Goal: Find specific page/section: Find specific page/section

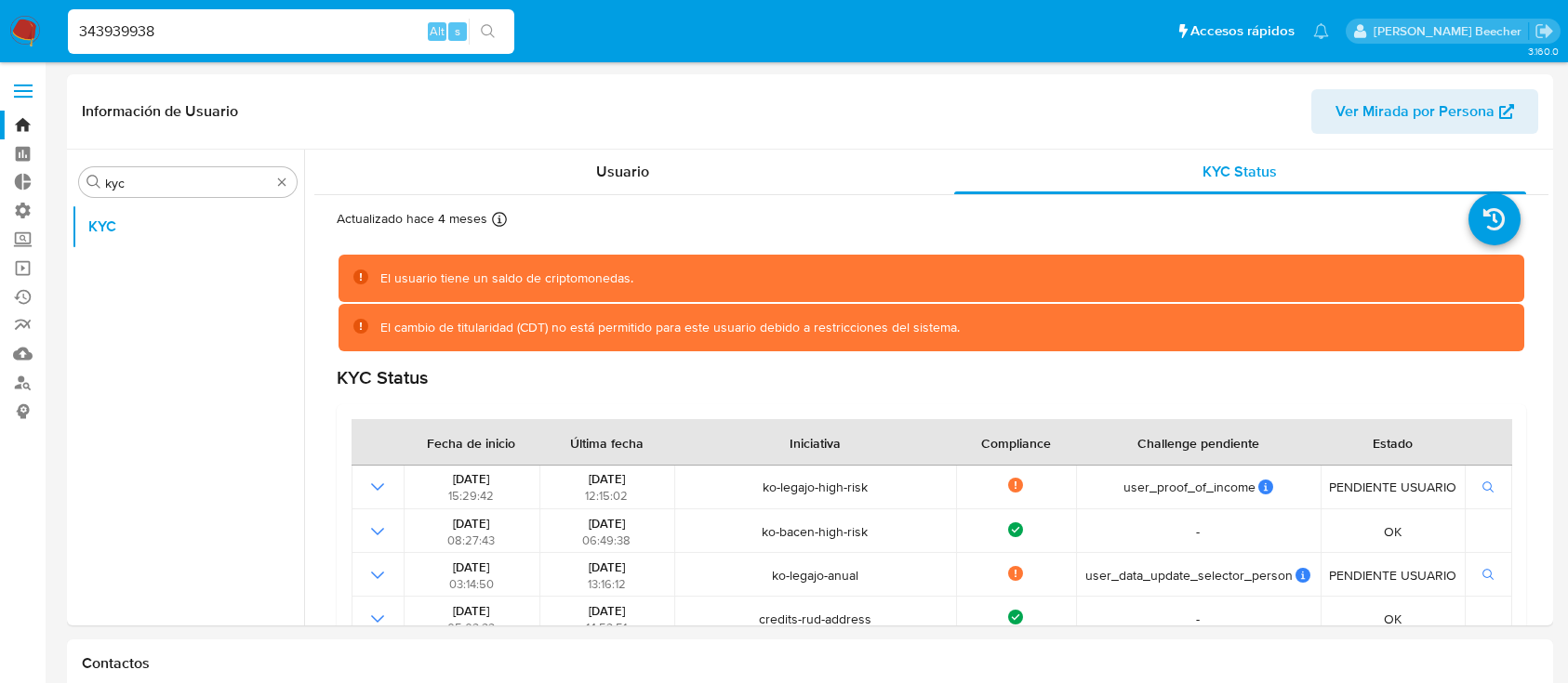
select select "10"
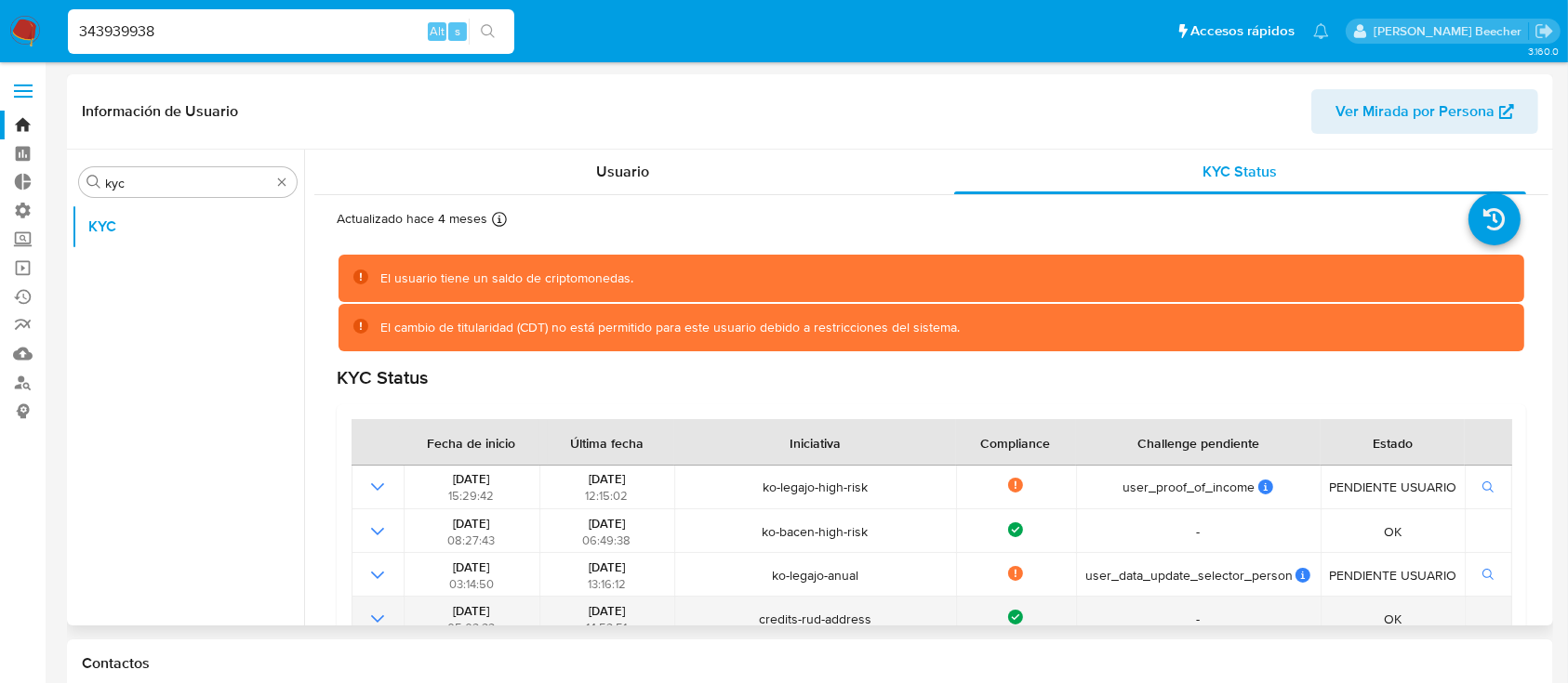
scroll to position [216, 0]
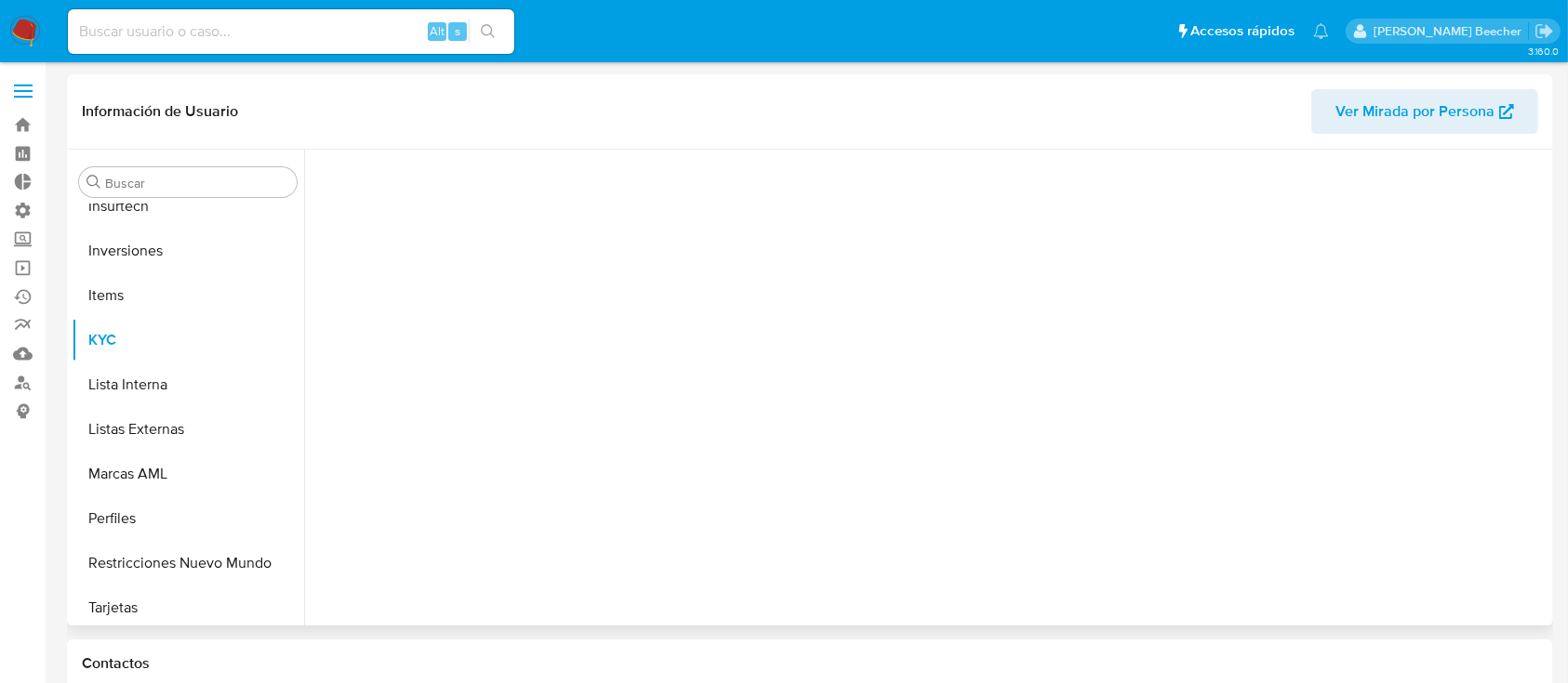
scroll to position [874, 0]
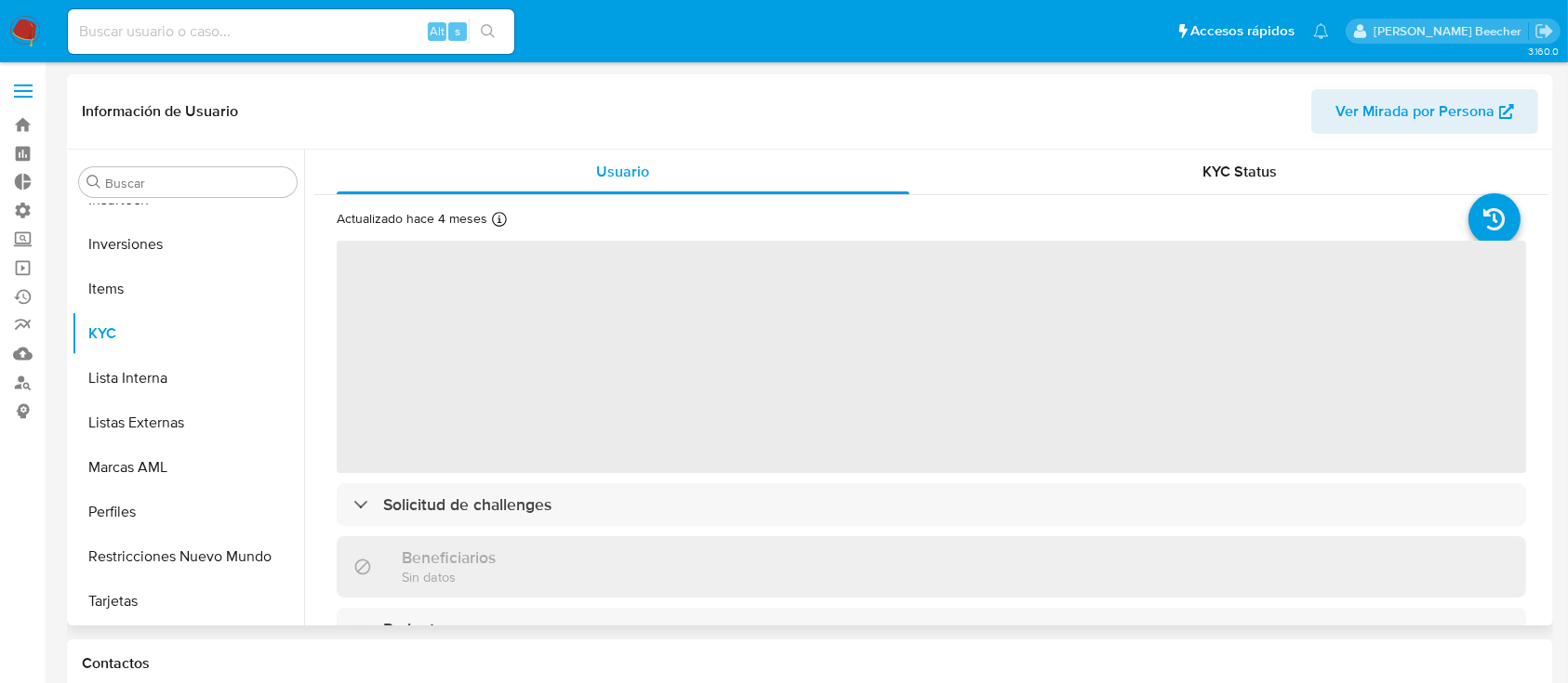
select select "10"
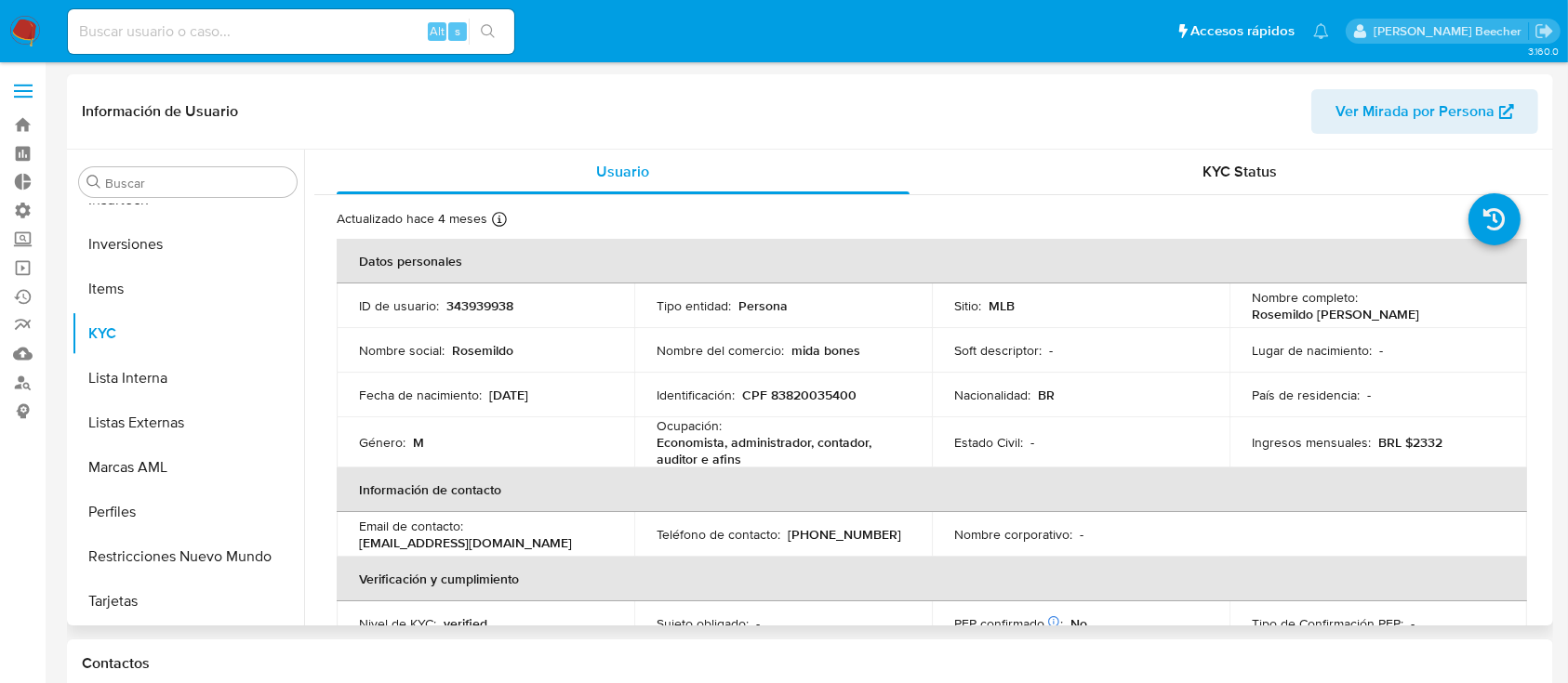
click at [265, 34] on input at bounding box center [290, 31] width 446 height 24
paste input "599255688"
type input "599255688"
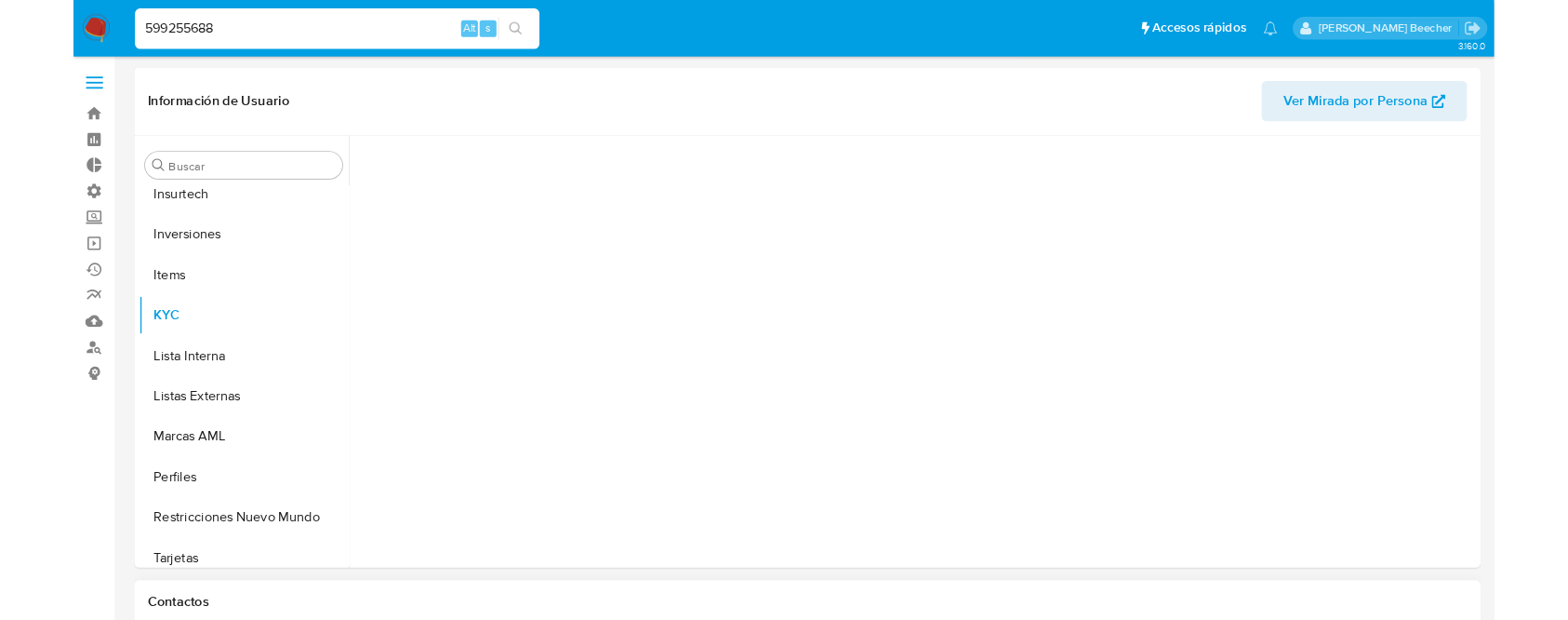
scroll to position [875, 0]
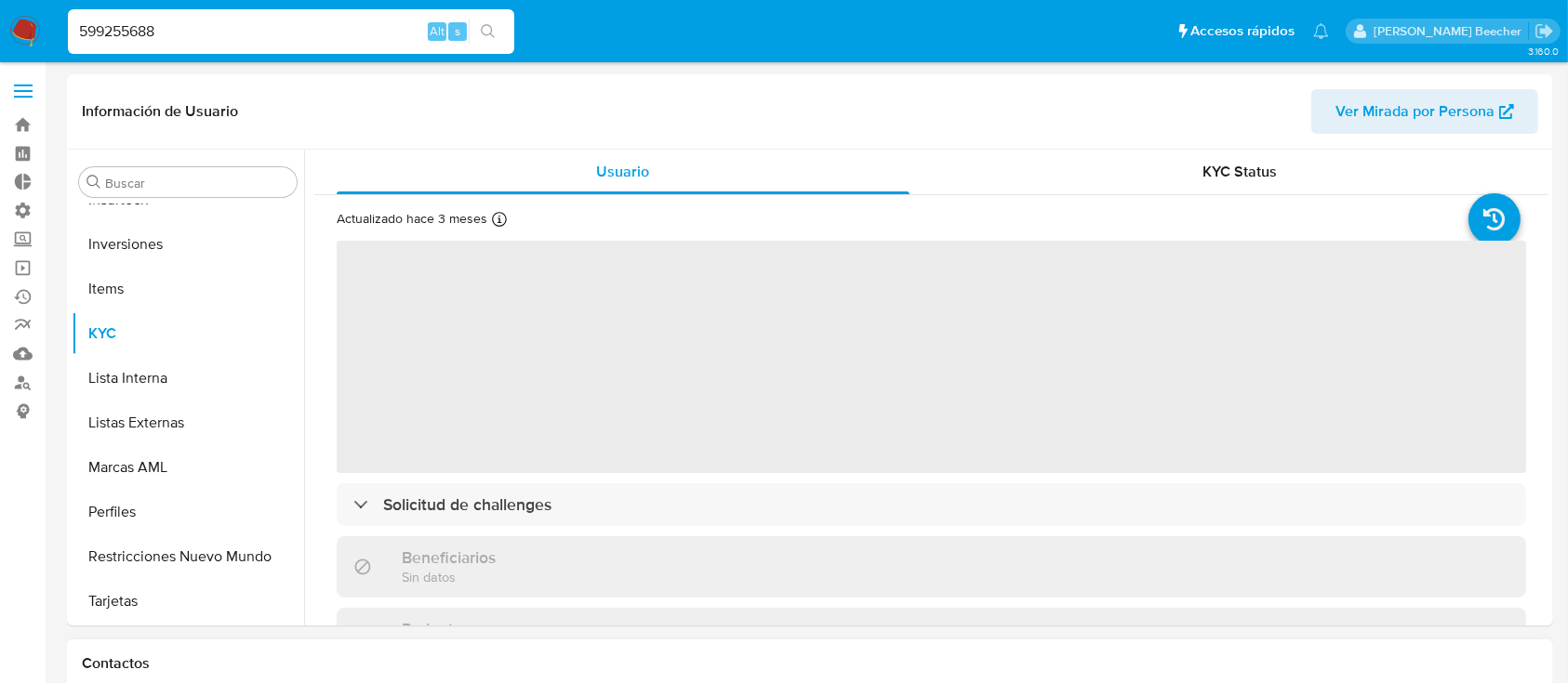
select select "10"
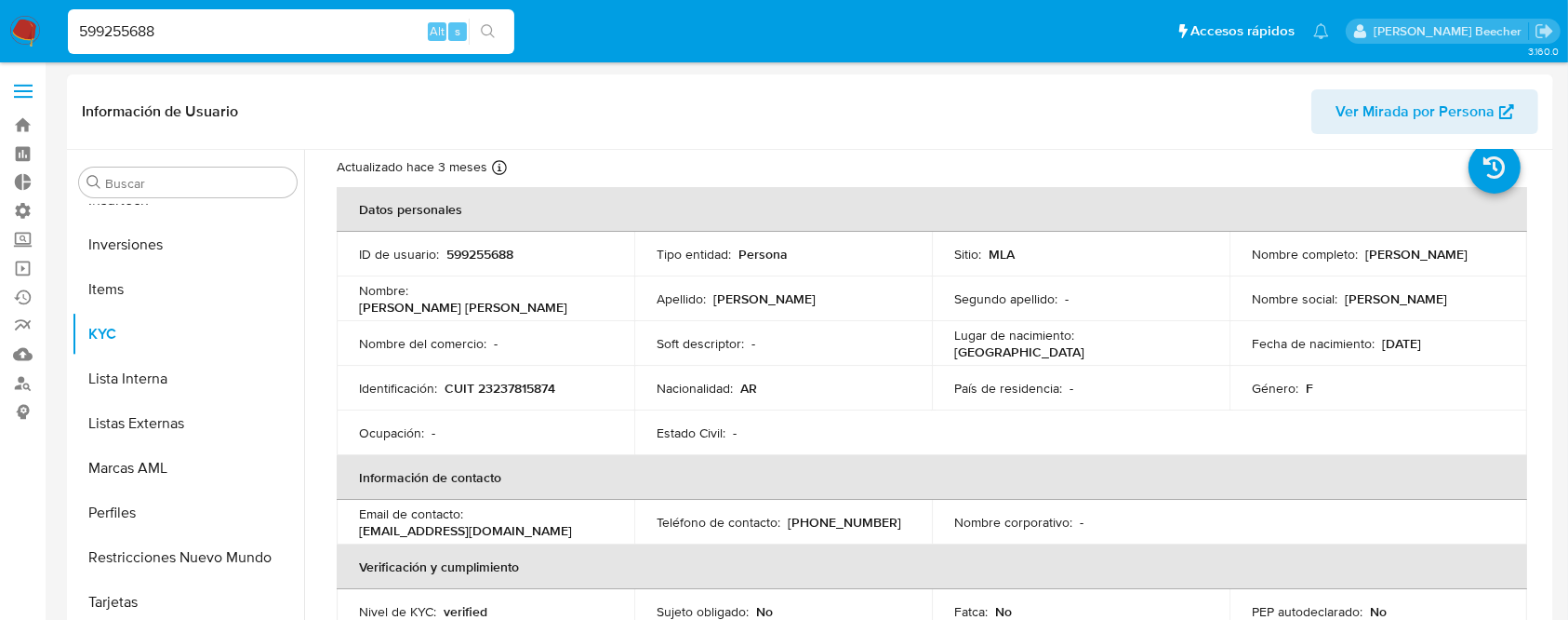
scroll to position [0, 0]
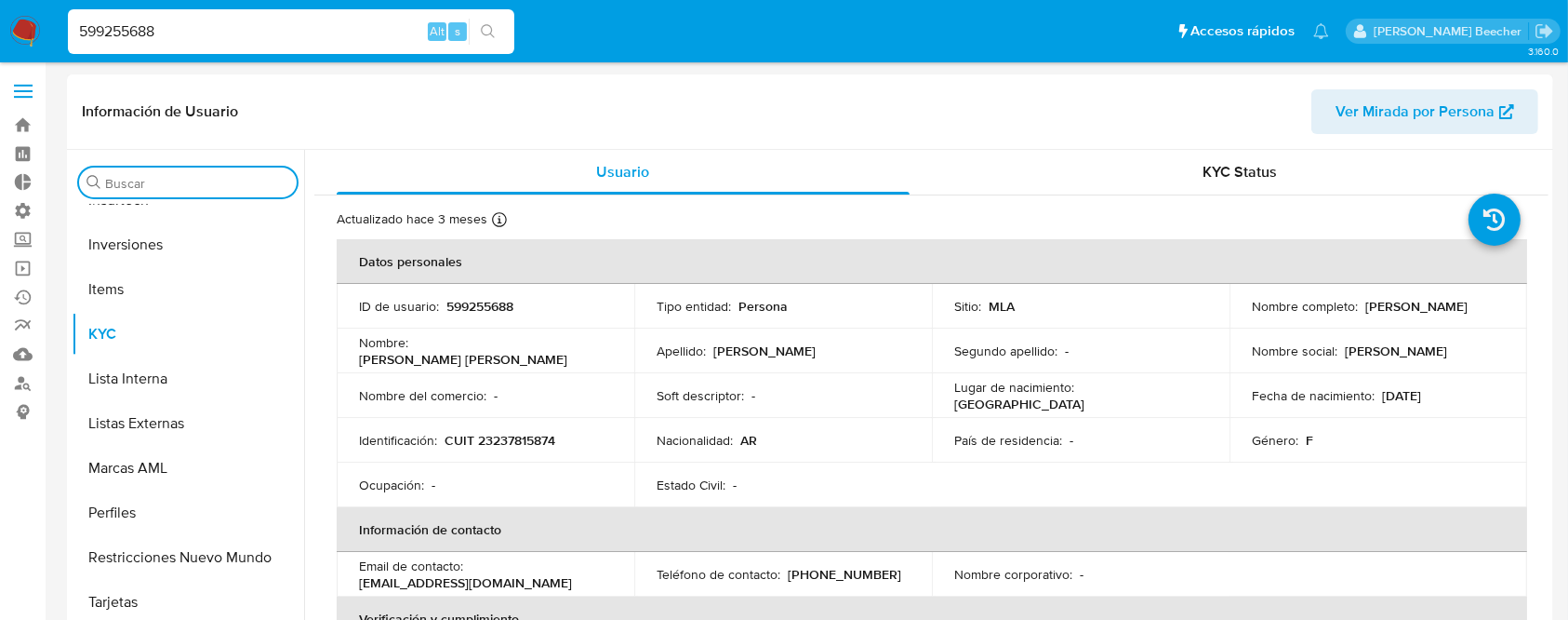
click at [209, 183] on input "Buscar" at bounding box center [197, 182] width 184 height 17
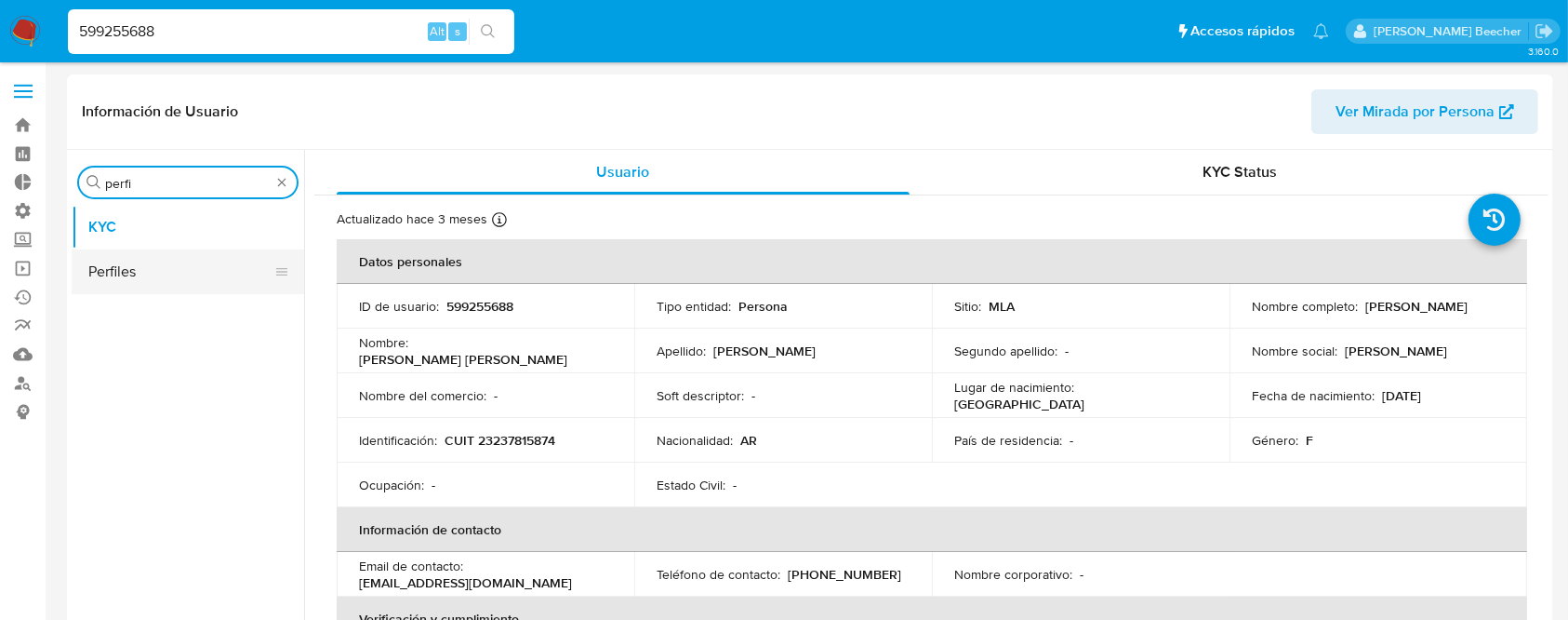
type input "perfi"
drag, startPoint x: 113, startPoint y: 283, endPoint x: 175, endPoint y: 282, distance: 62.0
click at [113, 282] on button "Perfiles" at bounding box center [187, 272] width 232 height 45
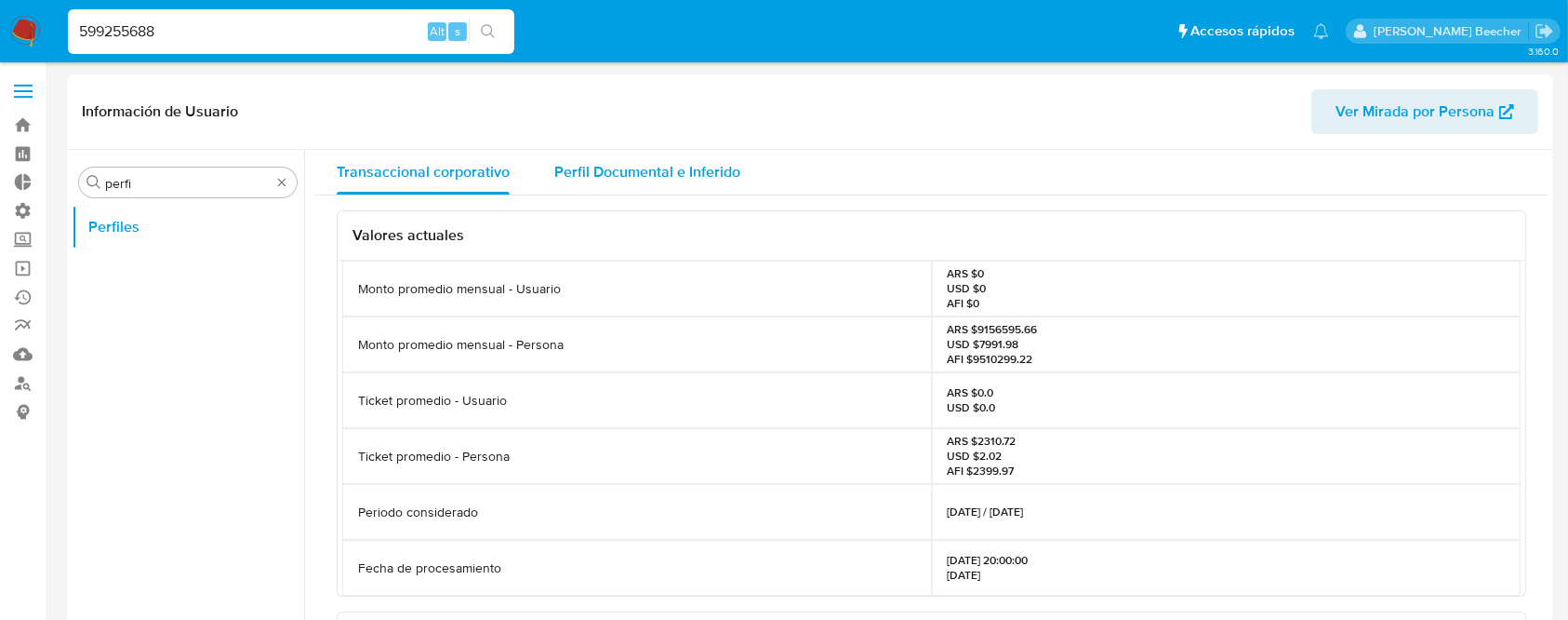
click at [622, 179] on span "Perfil Documental e Inferido" at bounding box center [647, 172] width 186 height 22
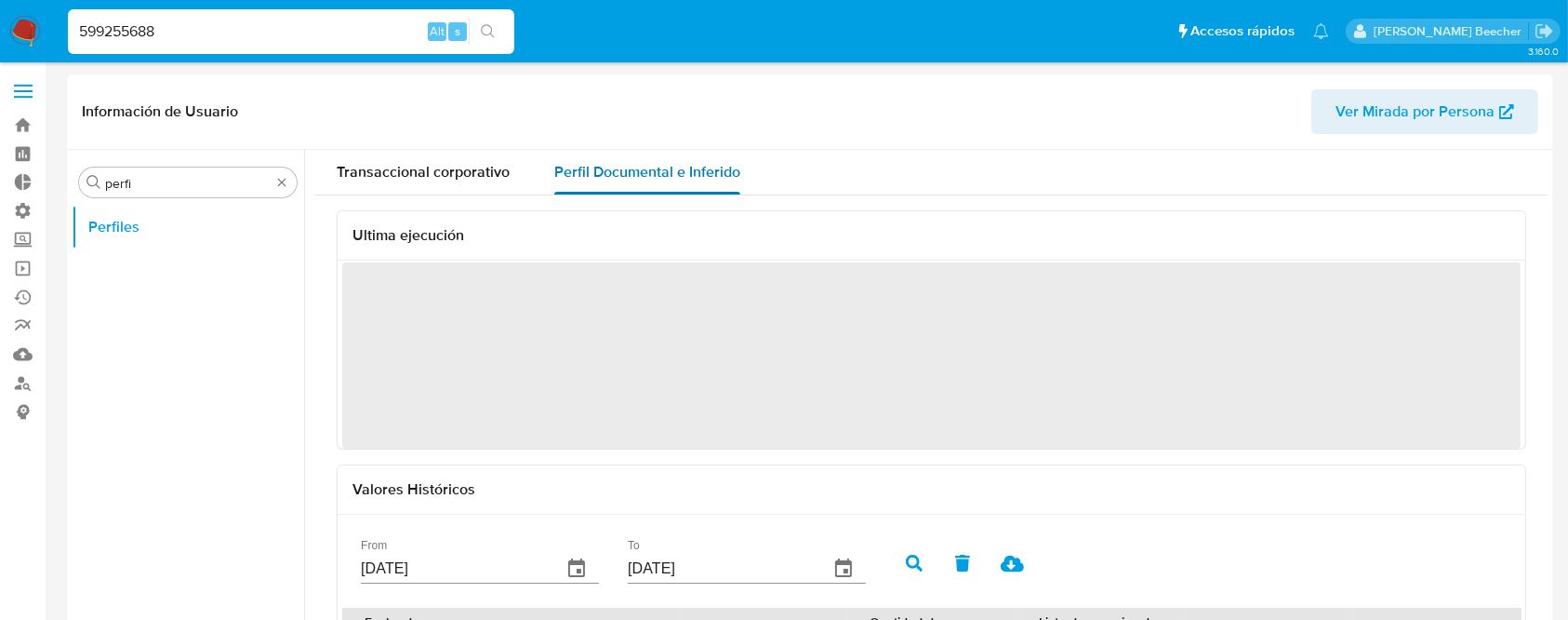
click at [572, 174] on span "Perfil Documental e Inferido" at bounding box center [647, 172] width 186 height 22
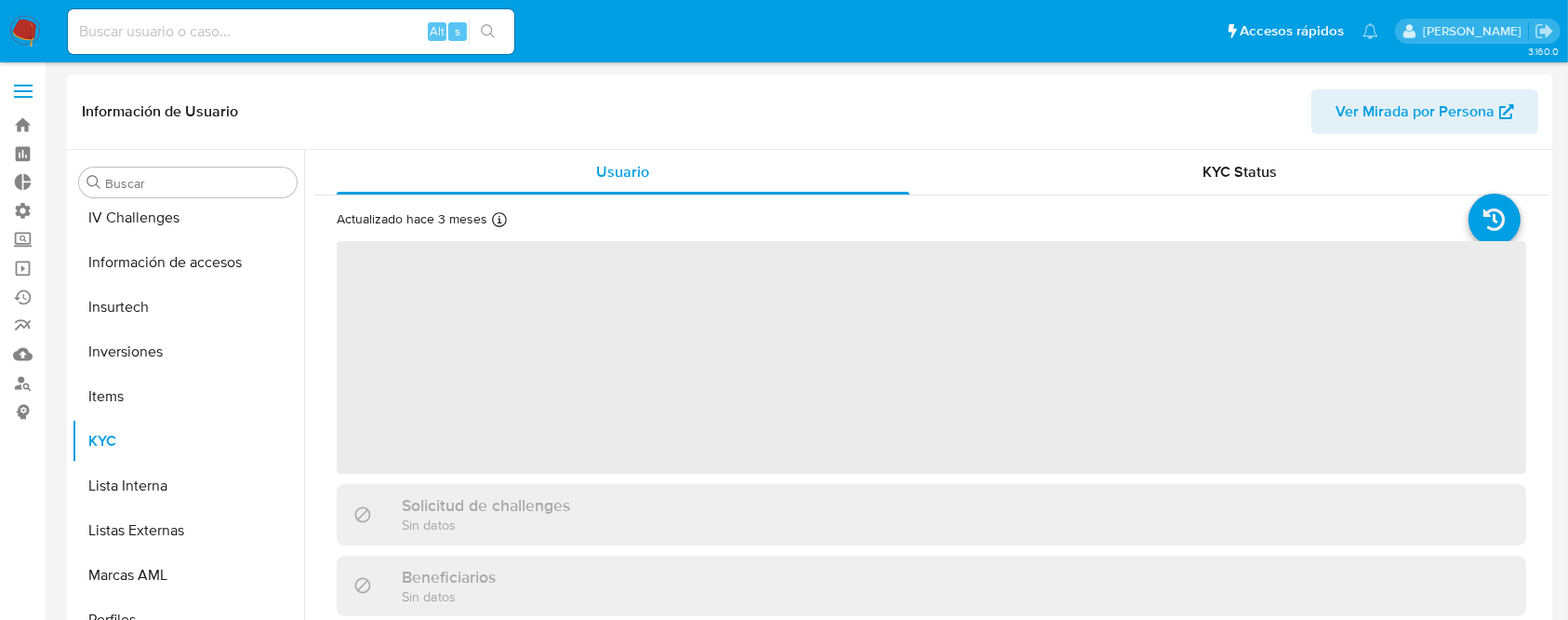
scroll to position [875, 0]
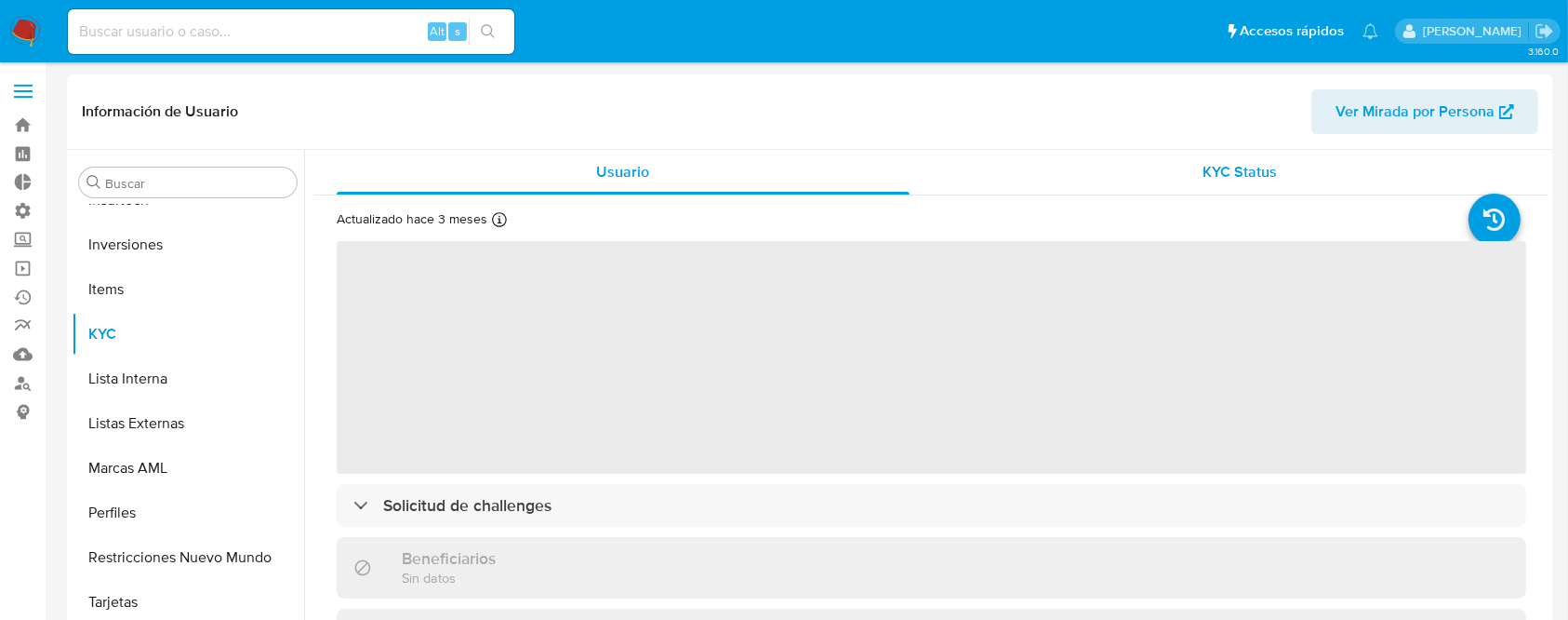
select select "10"
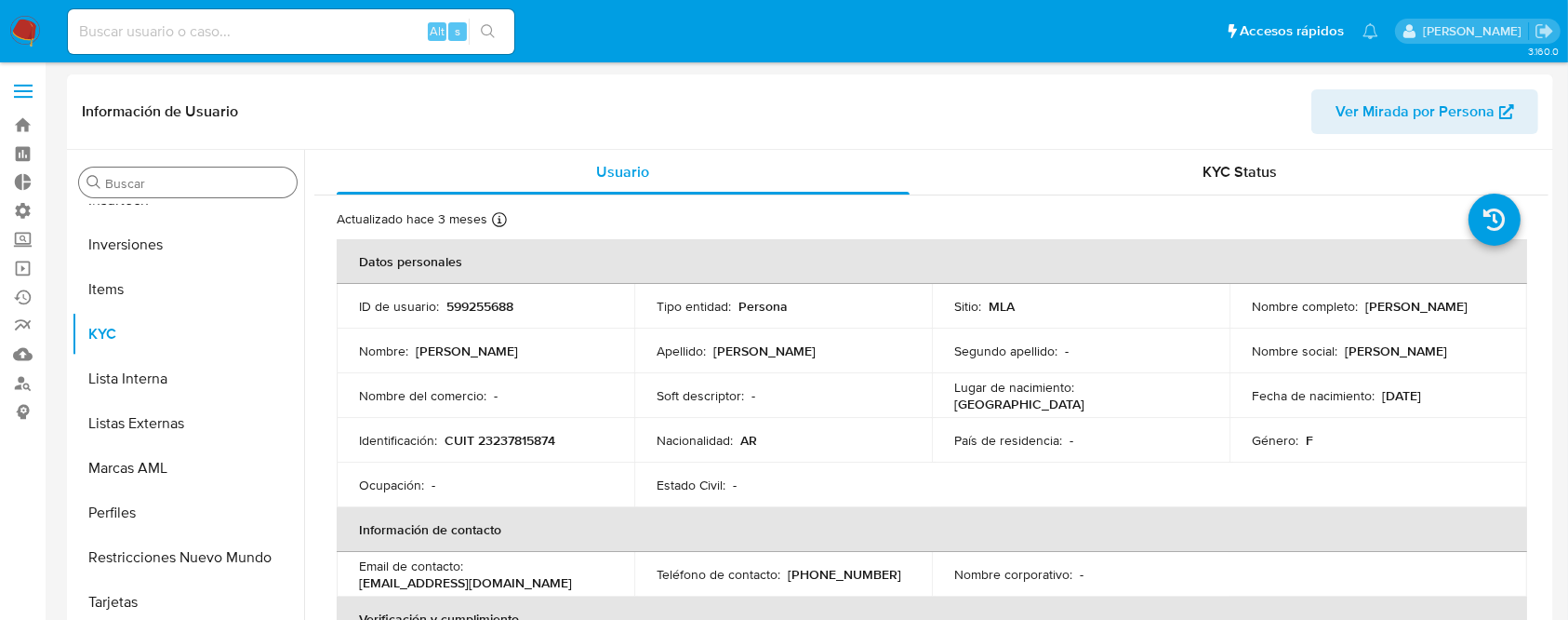
click at [171, 189] on div "Buscar" at bounding box center [188, 182] width 218 height 29
click at [157, 182] on input "Buscar" at bounding box center [197, 182] width 184 height 17
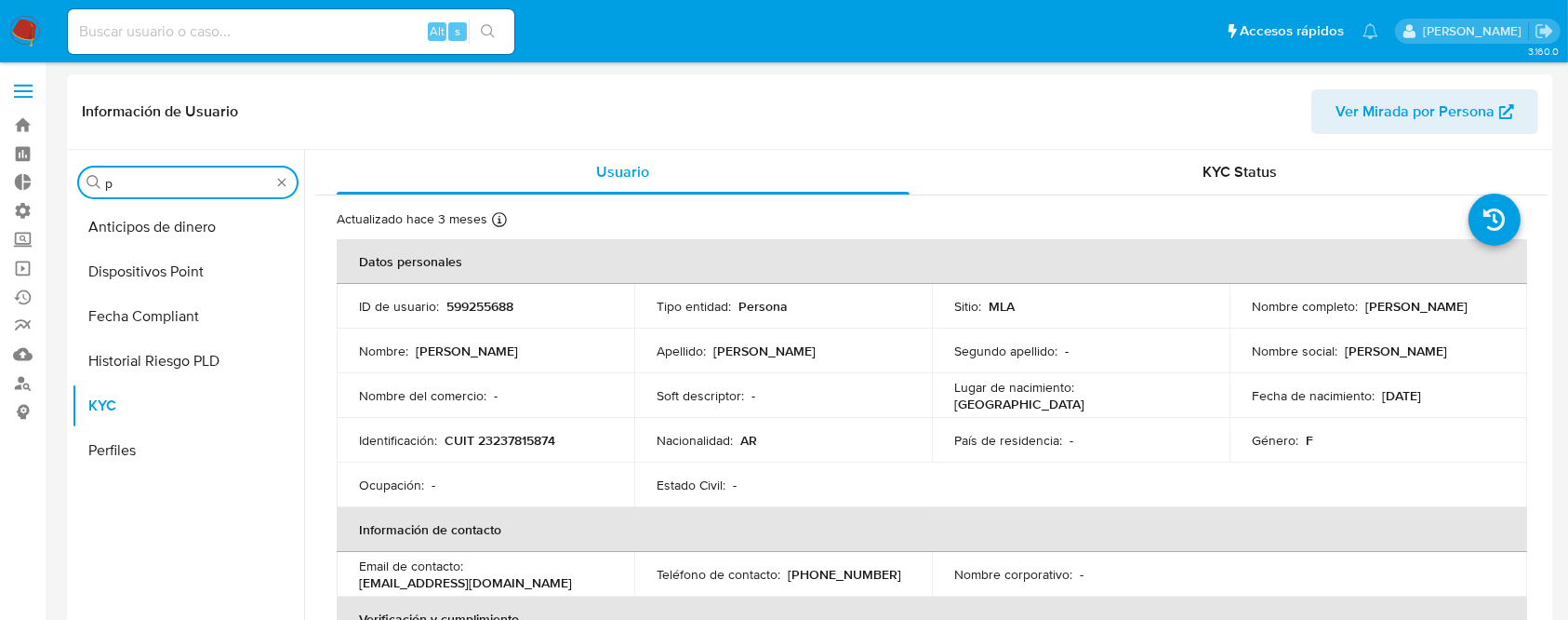
scroll to position [0, 0]
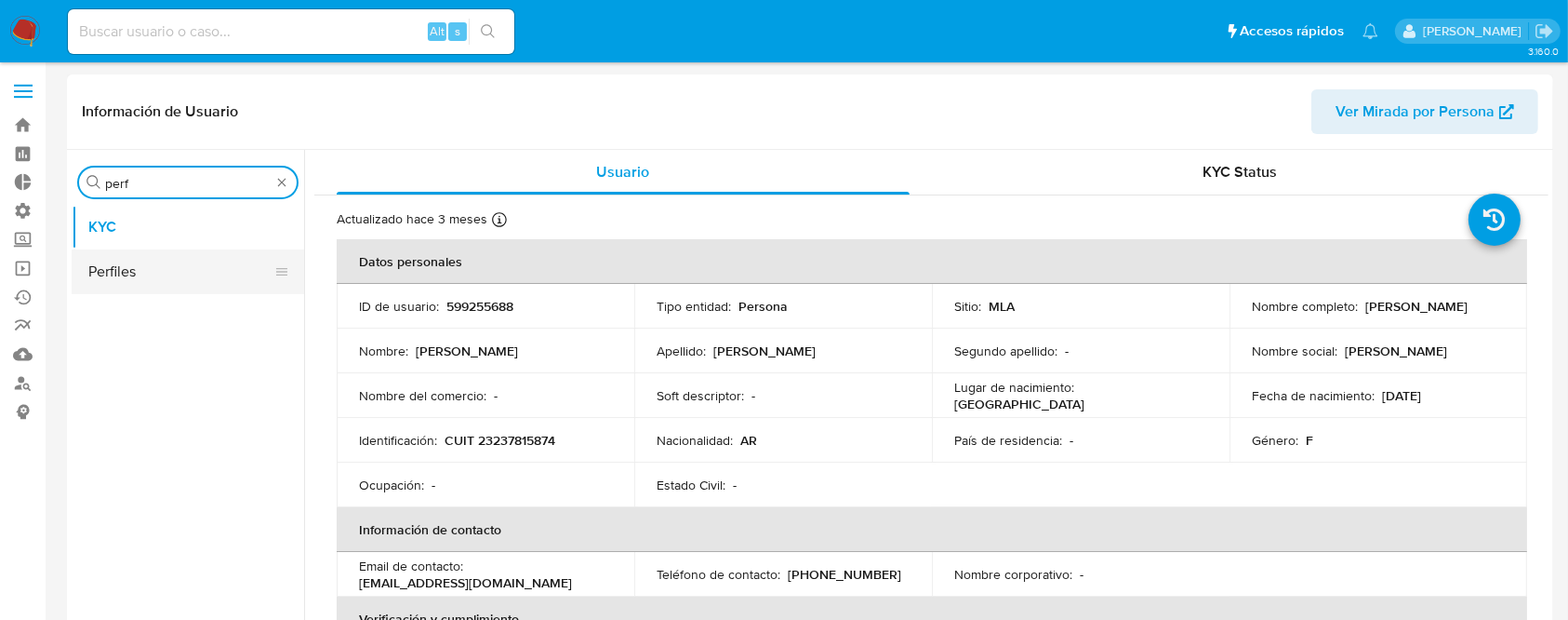
type input "perf"
drag, startPoint x: 186, startPoint y: 256, endPoint x: 230, endPoint y: 277, distance: 48.8
click at [186, 255] on button "Perfiles" at bounding box center [187, 272] width 232 height 45
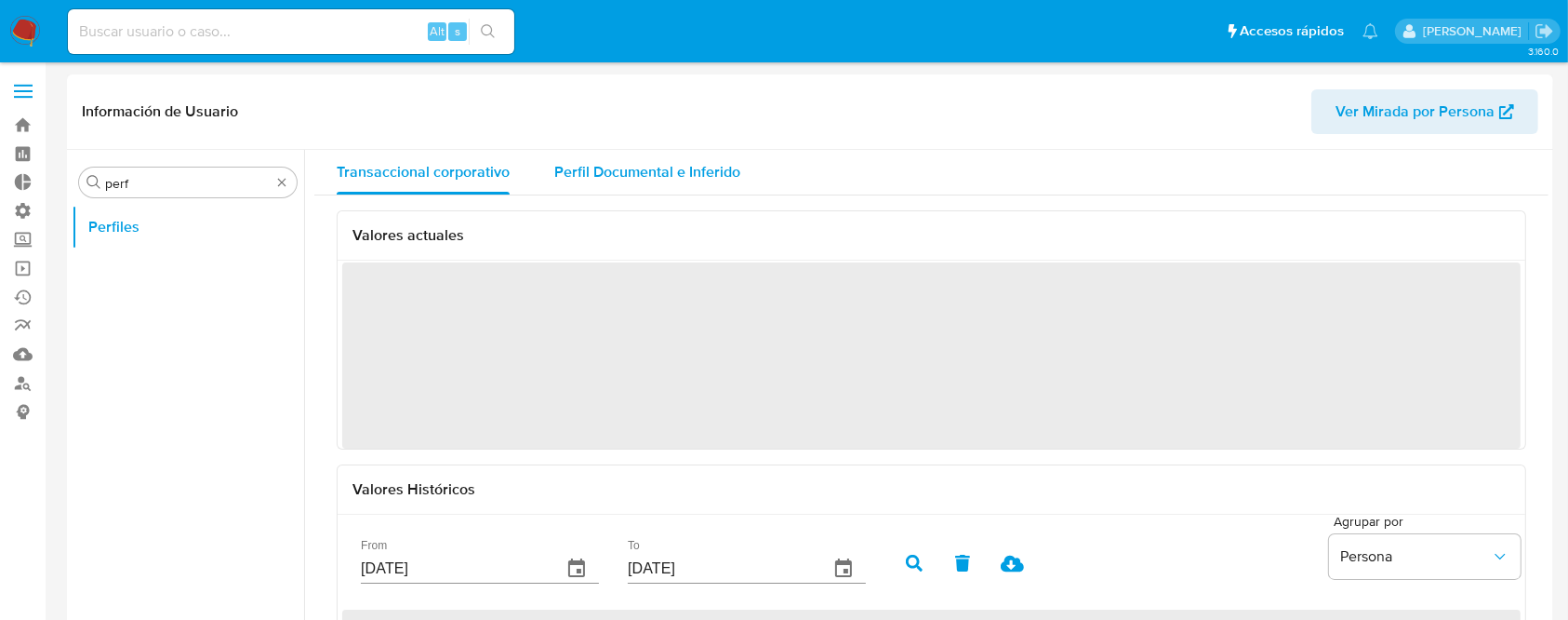
click at [647, 181] on span "Perfil Documental e Inferido" at bounding box center [647, 172] width 186 height 22
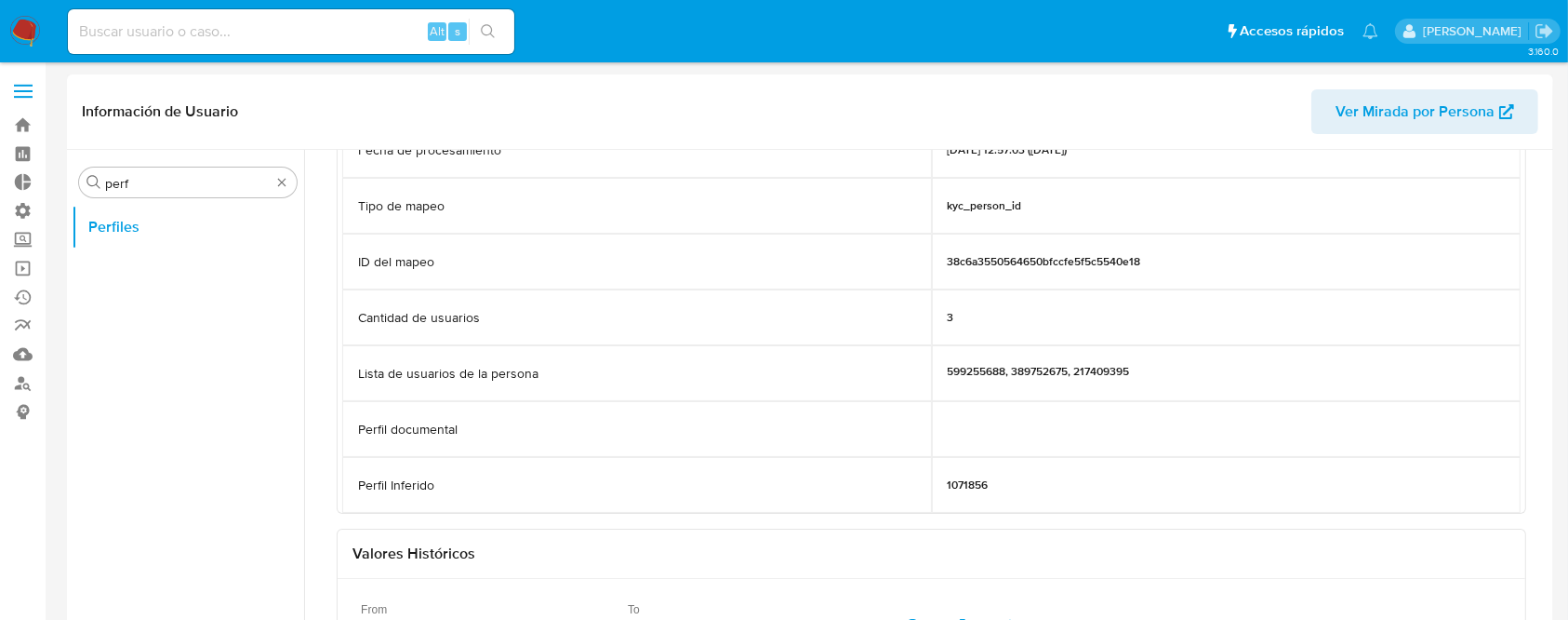
scroll to position [140, 0]
click at [433, 421] on p "Perfil documental" at bounding box center [407, 428] width 99 height 18
click at [472, 425] on div "Perfil documental" at bounding box center [636, 427] width 589 height 56
click at [441, 485] on div "Perfil Inferido" at bounding box center [636, 483] width 589 height 56
